Goal: Information Seeking & Learning: Check status

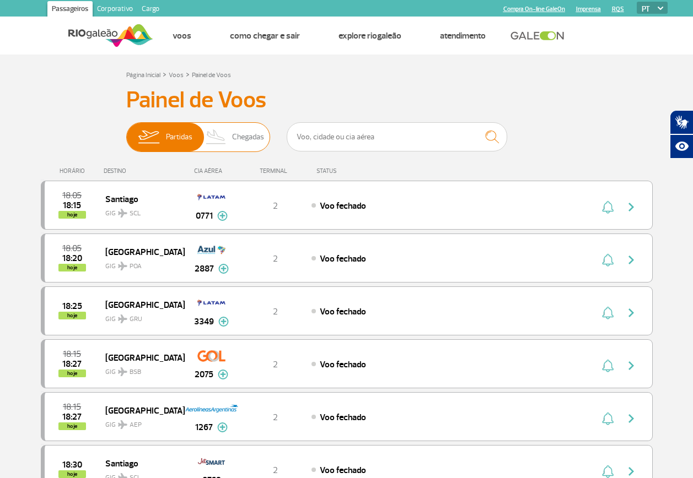
click at [264, 134] on span "Chegadas" at bounding box center [248, 137] width 32 height 29
click at [126, 132] on input "Partidas Chegadas" at bounding box center [126, 132] width 0 height 0
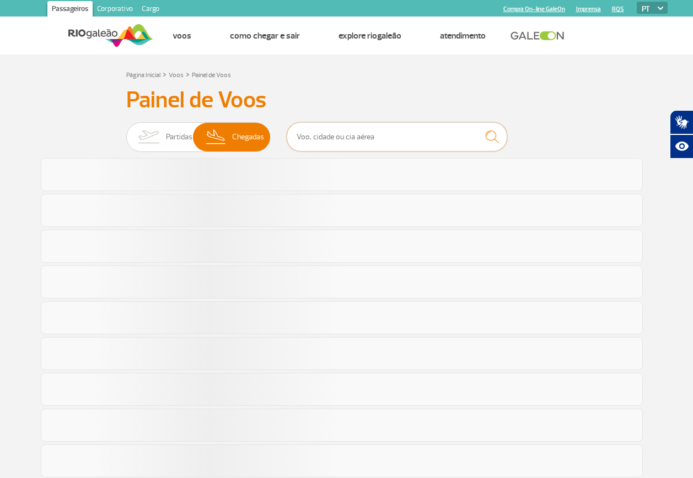
click at [357, 139] on input "text" at bounding box center [397, 136] width 220 height 29
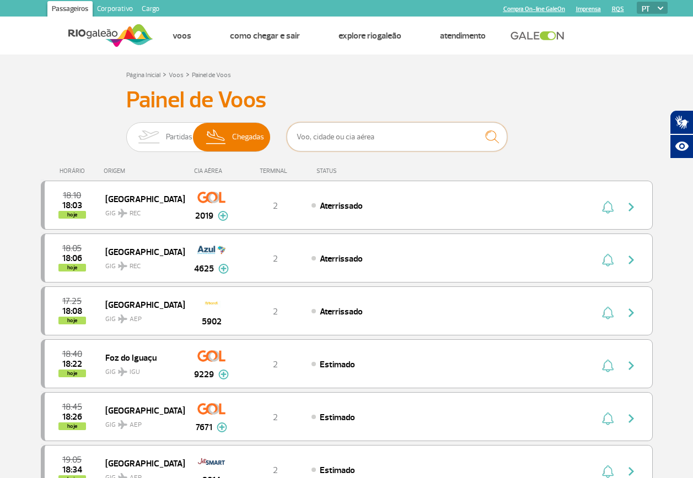
click at [357, 139] on input "text" at bounding box center [397, 136] width 220 height 29
type input "poa"
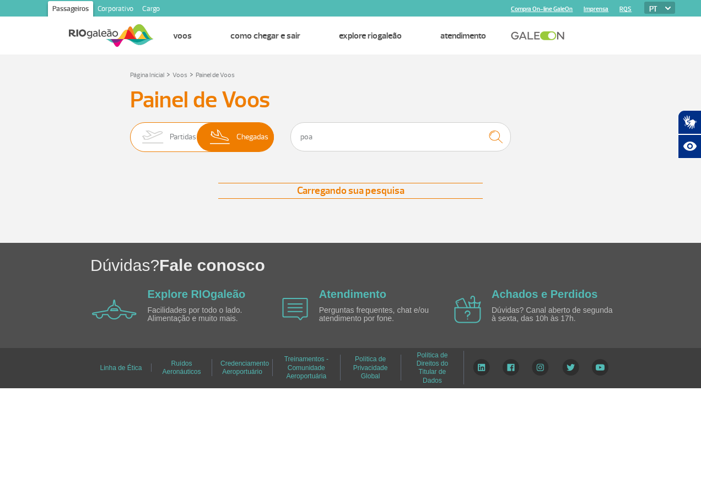
click at [186, 132] on span "Partidas" at bounding box center [183, 137] width 26 height 29
click at [130, 132] on input "Partidas Chegadas" at bounding box center [130, 132] width 0 height 0
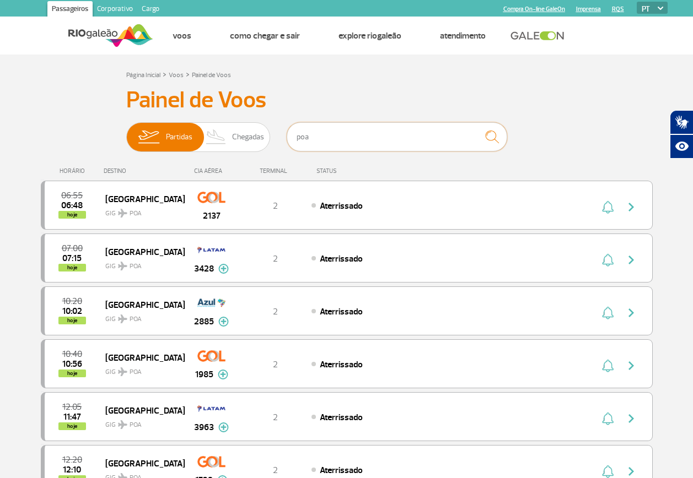
click at [370, 133] on input "poa" at bounding box center [397, 136] width 220 height 29
type input "POA"
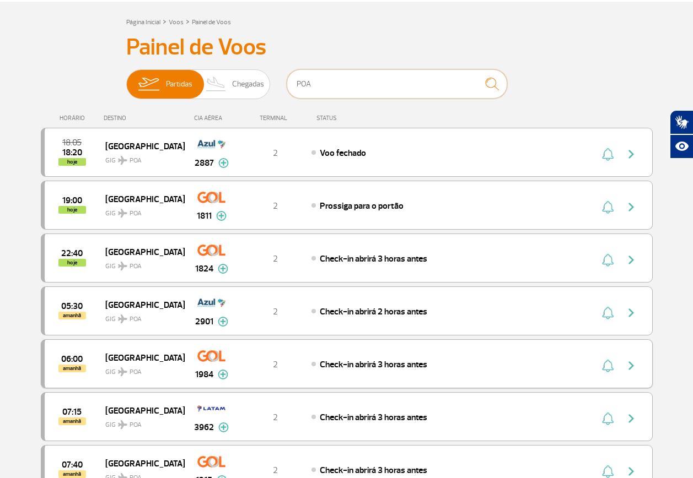
scroll to position [55, 0]
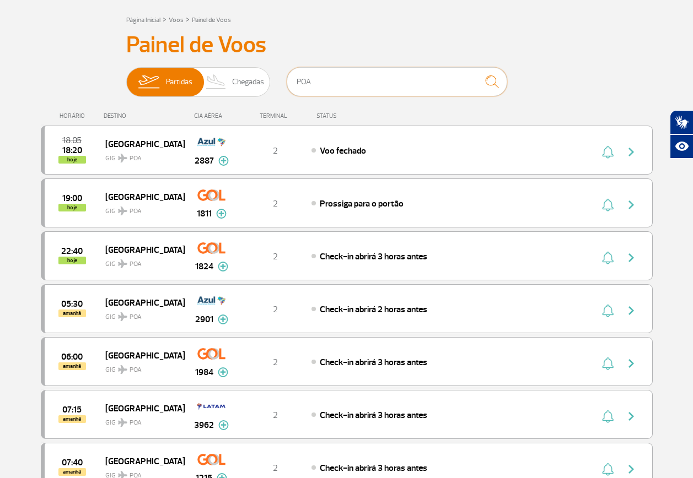
click at [322, 79] on input "POA" at bounding box center [397, 81] width 220 height 29
